Goal: Find contact information: Find contact information

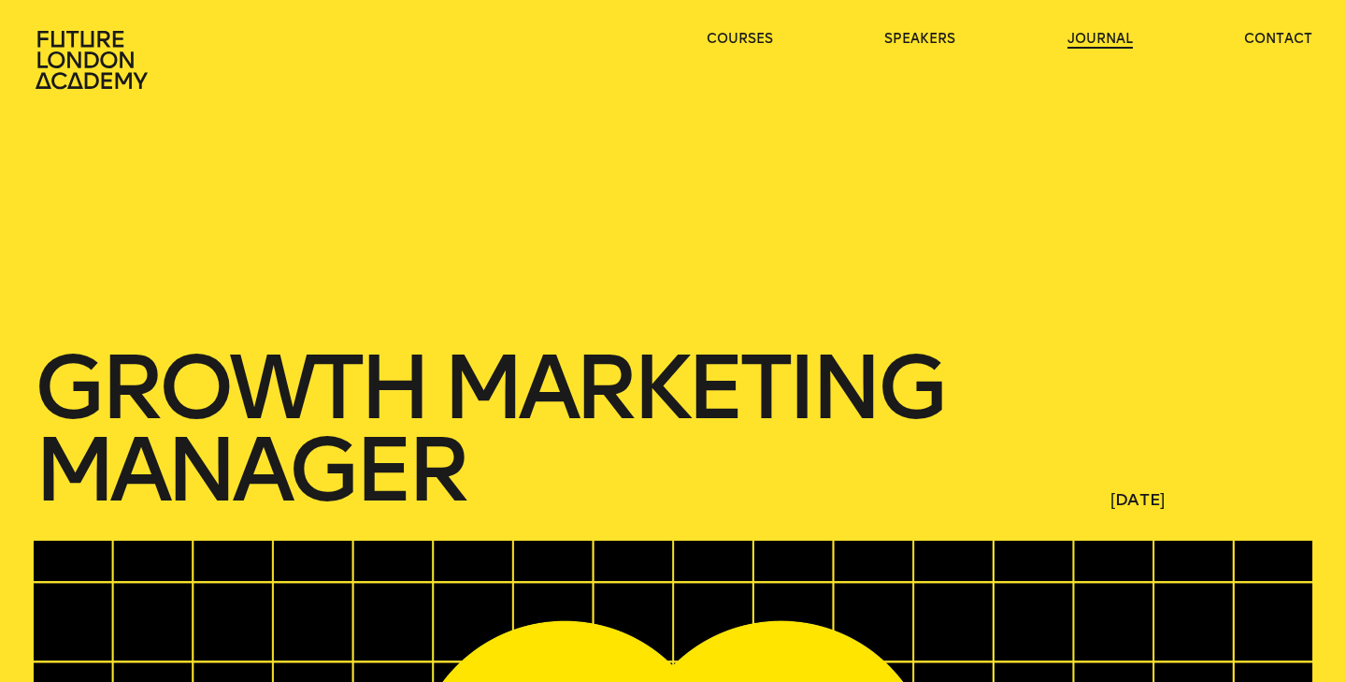
click at [1090, 41] on link "journal" at bounding box center [1100, 39] width 65 height 19
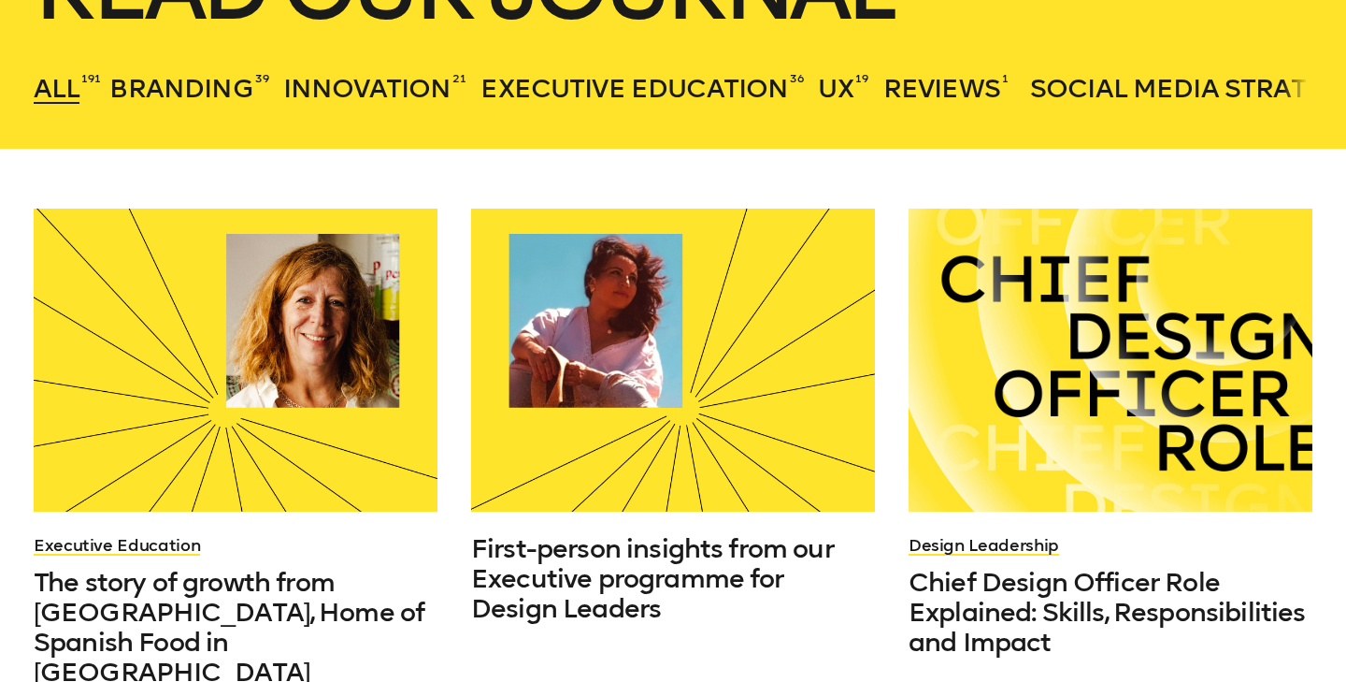
scroll to position [7, 0]
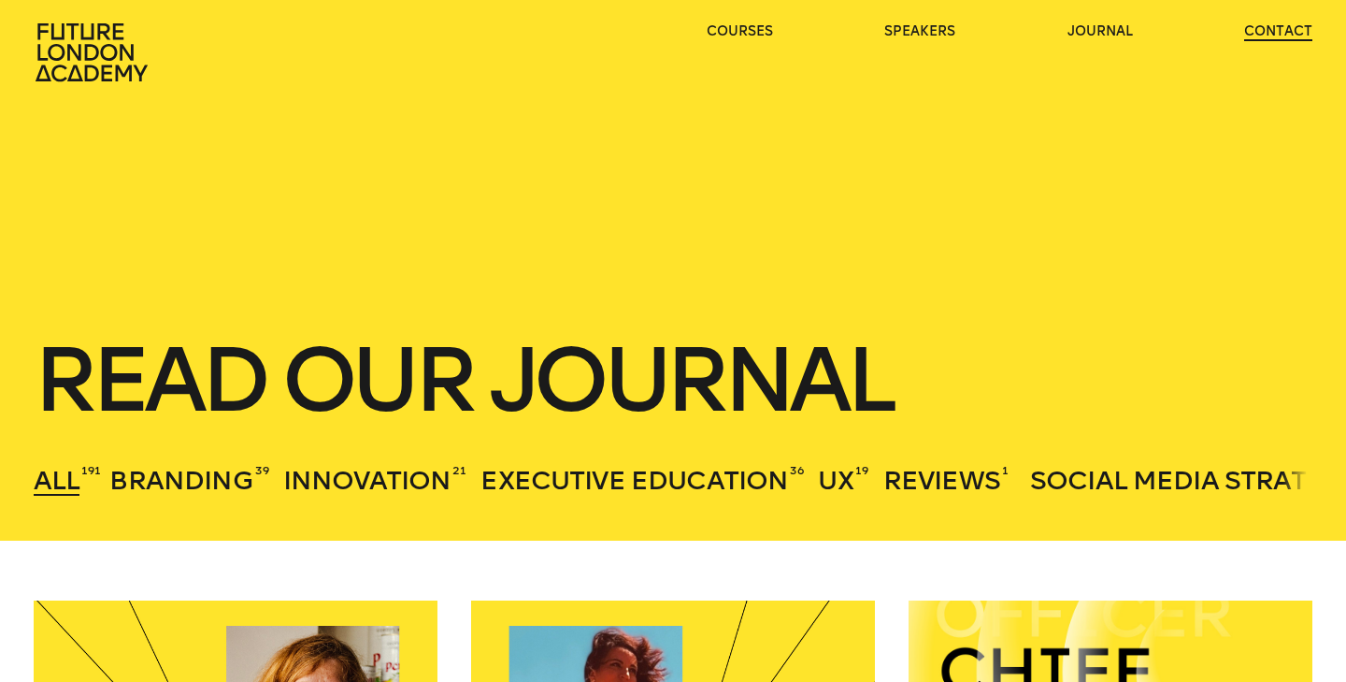
click at [1268, 27] on link "contact" at bounding box center [1279, 31] width 68 height 19
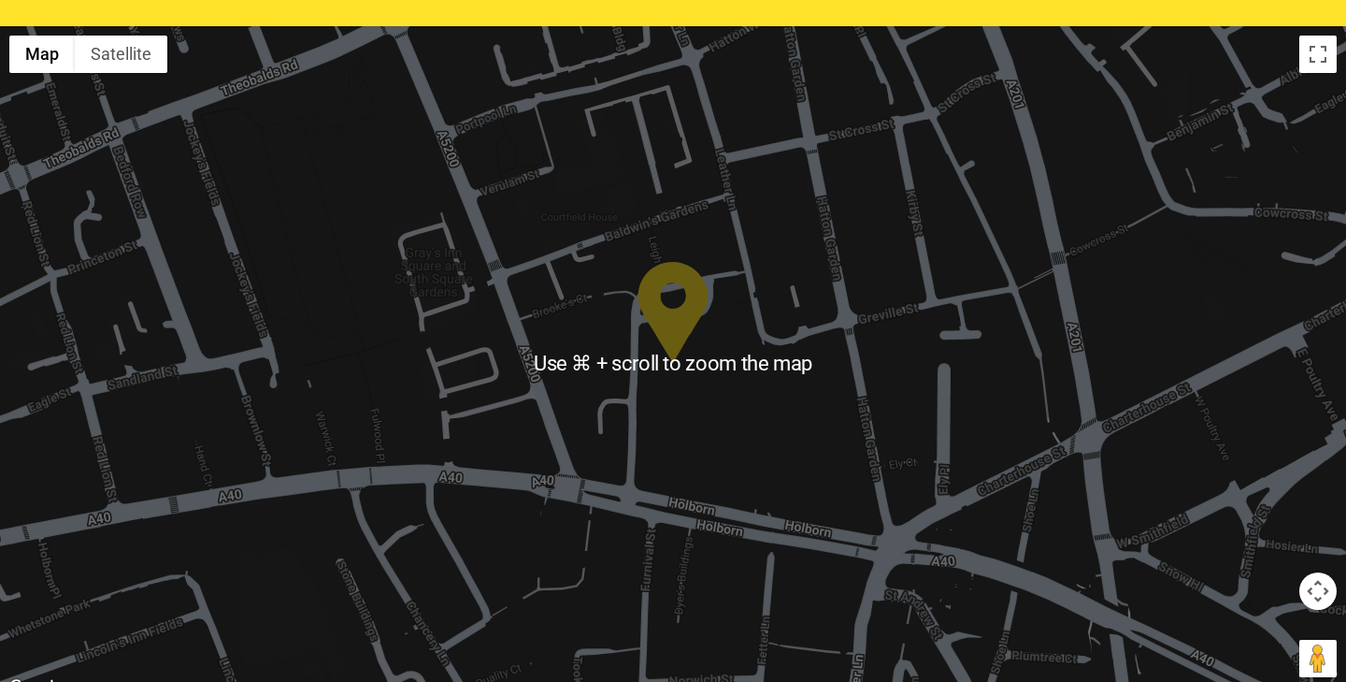
scroll to position [603, 0]
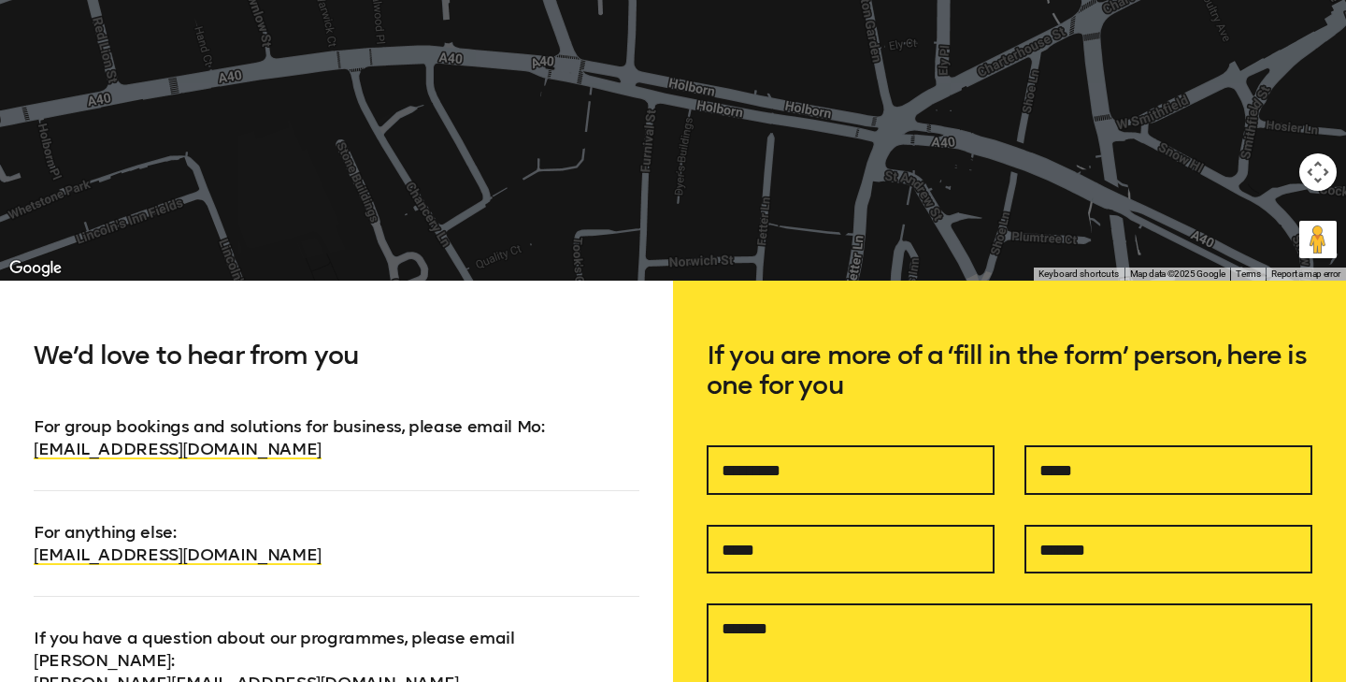
scroll to position [1155, 0]
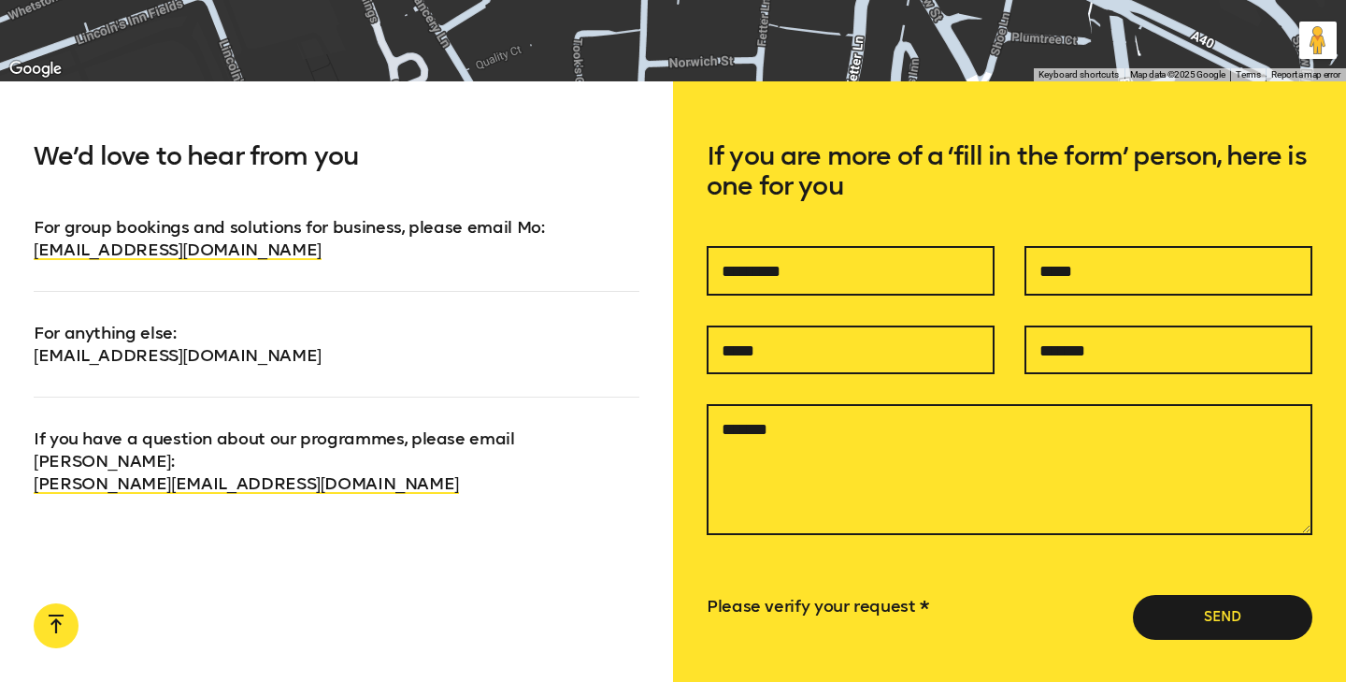
drag, startPoint x: 321, startPoint y: 362, endPoint x: 35, endPoint y: 358, distance: 286.1
click at [36, 358] on p "For anything else : info@futurelondonacademy.co.uk" at bounding box center [337, 329] width 606 height 76
copy link "[EMAIL_ADDRESS][DOMAIN_NAME]"
